Goal: Use online tool/utility

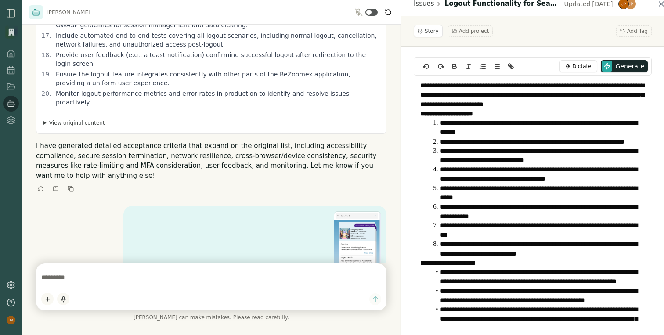
scroll to position [398, 0]
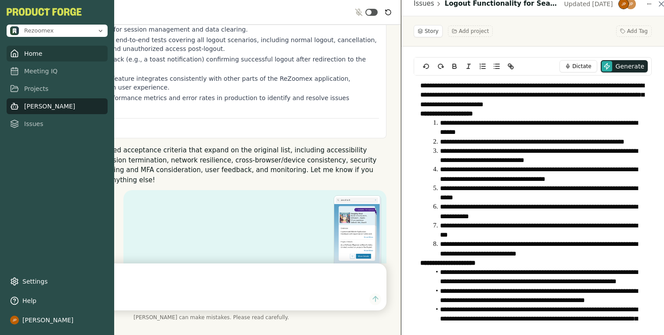
click at [12, 58] on icon at bounding box center [14, 53] width 9 height 9
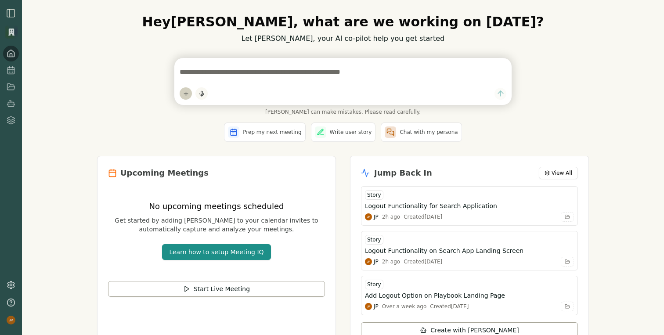
click at [185, 94] on html "Hey Jagdip , what are we working on today? Let Smith, your AI co-pilot help you…" at bounding box center [332, 167] width 664 height 335
click at [214, 63] on div "Upload File" at bounding box center [211, 62] width 59 height 14
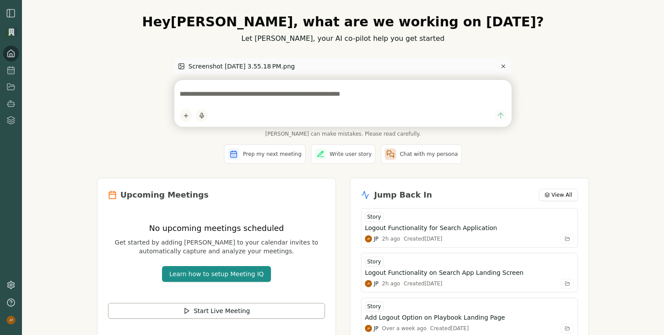
click at [232, 96] on textarea at bounding box center [343, 94] width 327 height 18
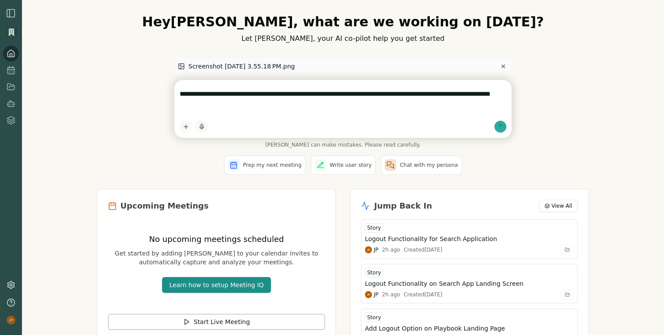
type textarea "**********"
click at [502, 129] on icon "submit" at bounding box center [500, 126] width 9 height 9
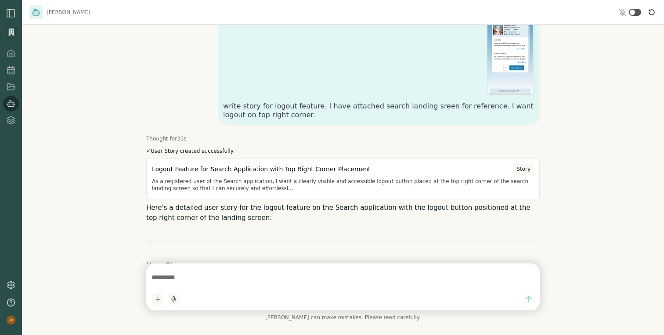
scroll to position [1553, 0]
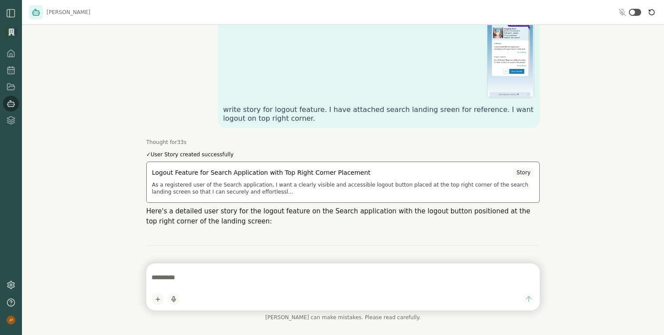
click at [522, 167] on div "Story" at bounding box center [523, 172] width 21 height 11
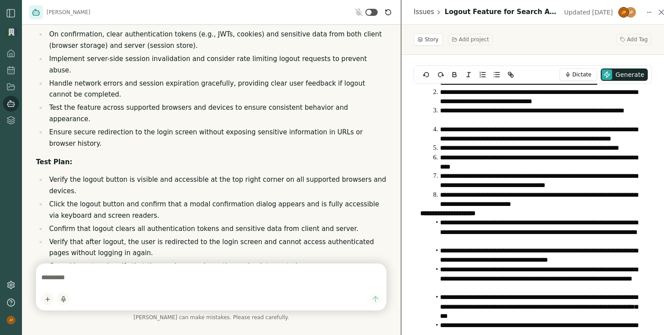
scroll to position [2205, 0]
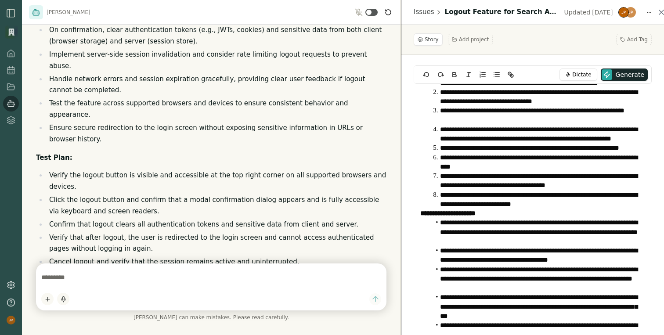
click at [216, 275] on textarea at bounding box center [211, 278] width 340 height 18
type textarea "*"
type textarea "**********"
click at [373, 300] on icon "submit" at bounding box center [375, 299] width 9 height 9
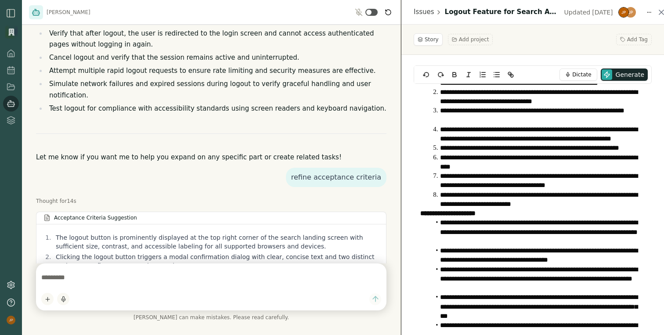
scroll to position [2425, 0]
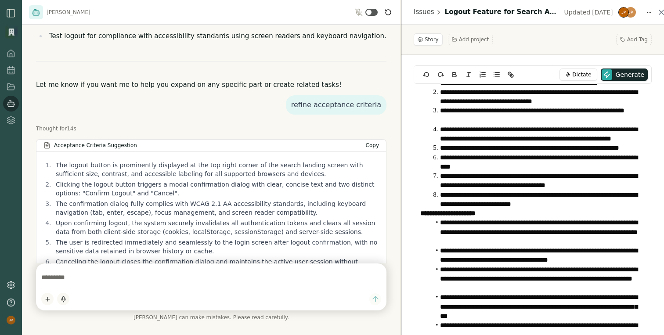
scroll to position [2480, 0]
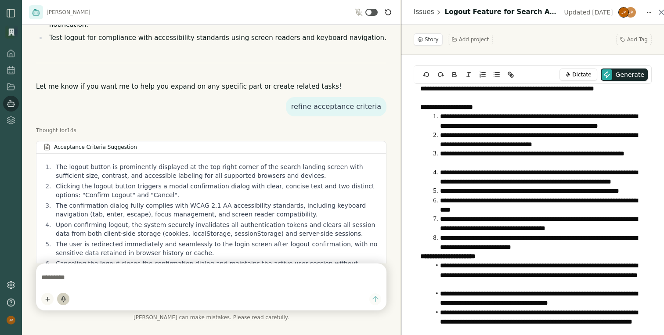
click at [62, 301] on icon "button" at bounding box center [63, 299] width 7 height 7
type textarea "**********"
click at [64, 301] on div "button" at bounding box center [63, 299] width 11 height 7
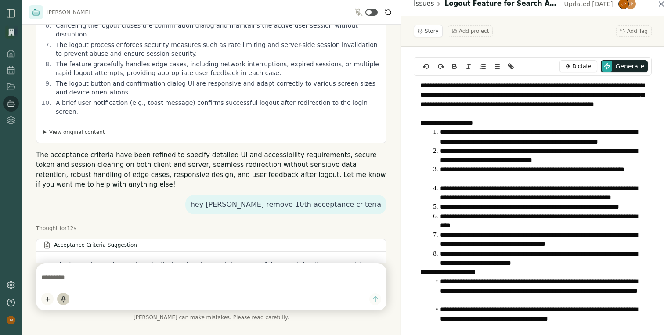
scroll to position [0, 0]
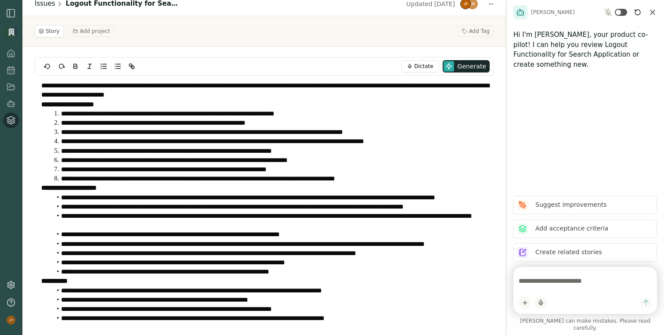
click at [47, 5] on link "Issues" at bounding box center [45, 4] width 21 height 10
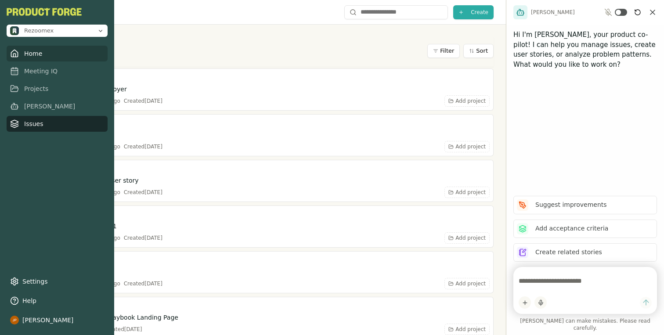
click at [26, 53] on link "Home" at bounding box center [57, 54] width 101 height 16
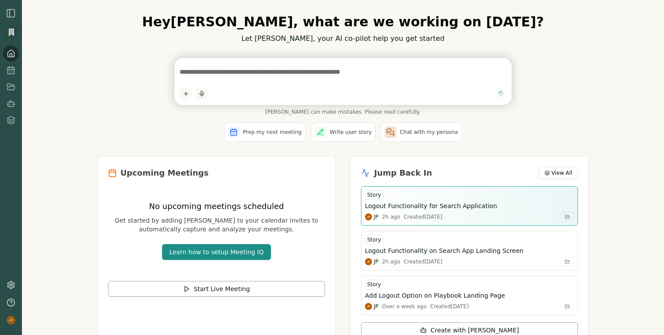
click at [427, 214] on div "Created [DATE]" at bounding box center [423, 217] width 39 height 7
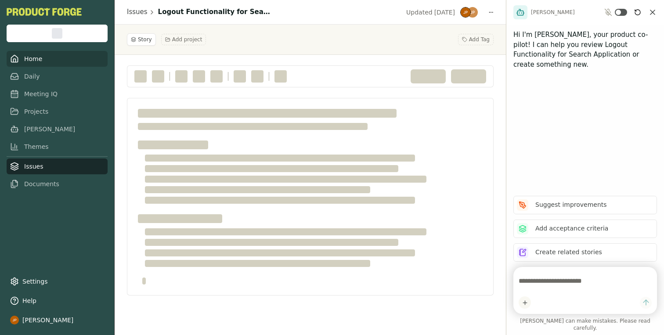
click at [33, 58] on link "Home" at bounding box center [57, 59] width 101 height 16
click at [32, 61] on link "Home" at bounding box center [57, 59] width 101 height 16
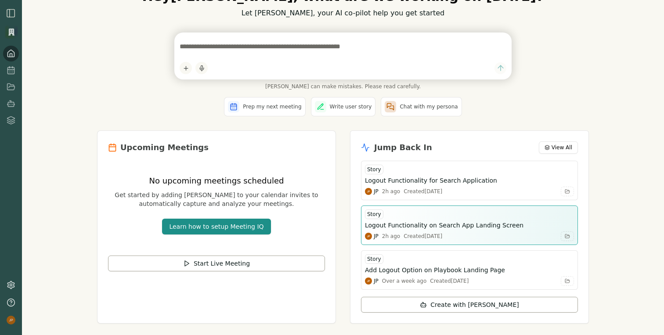
scroll to position [42, 0]
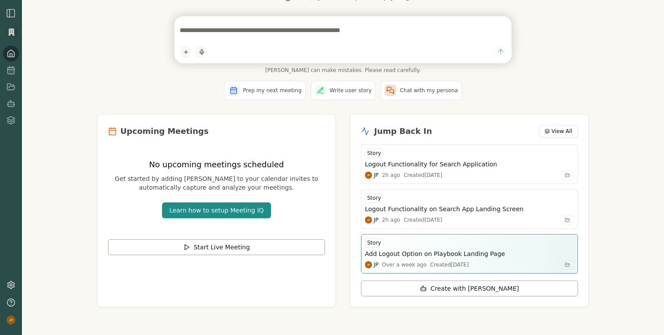
click at [409, 253] on h3 "Add Logout Option on Playbook Landing Page" at bounding box center [435, 254] width 140 height 9
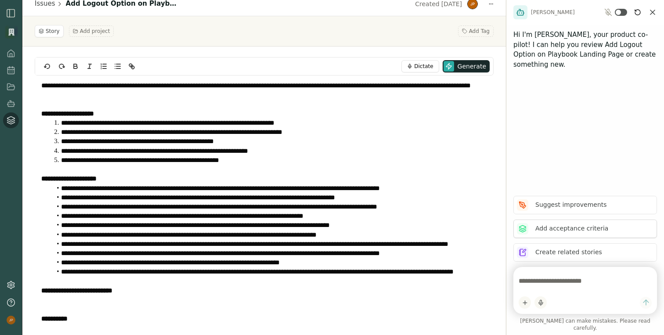
click at [568, 233] on p "Add acceptance criteria" at bounding box center [572, 228] width 73 height 9
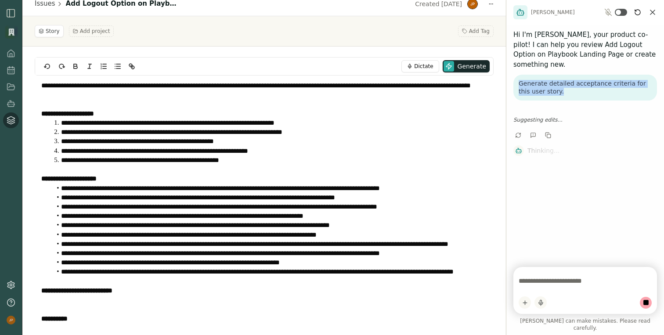
drag, startPoint x: 518, startPoint y: 73, endPoint x: 551, endPoint y: 81, distance: 33.9
click at [551, 81] on p "Generate detailed acceptance criteria for this user story." at bounding box center [585, 87] width 133 height 15
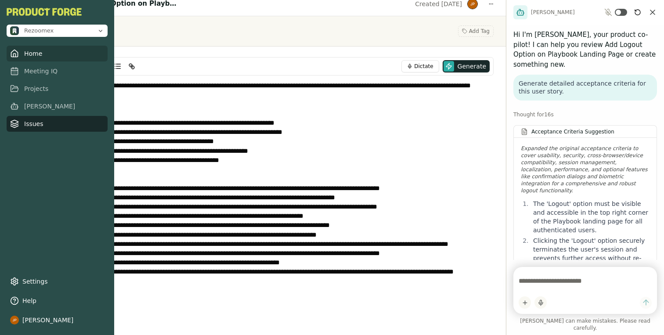
click at [32, 54] on link "Home" at bounding box center [57, 54] width 101 height 16
